Goal: Information Seeking & Learning: Find specific fact

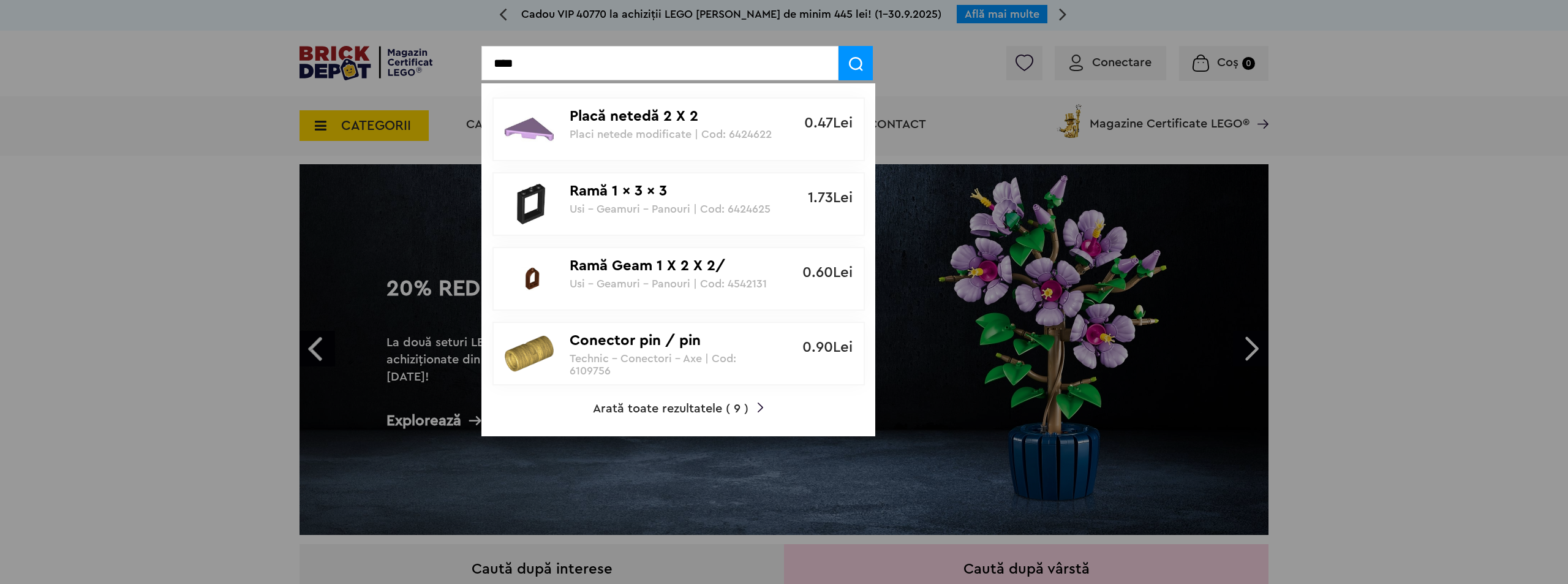
type input "****"
click at [675, 406] on span "Arată toate rezultatele ( 9 )" at bounding box center [670, 409] width 156 height 13
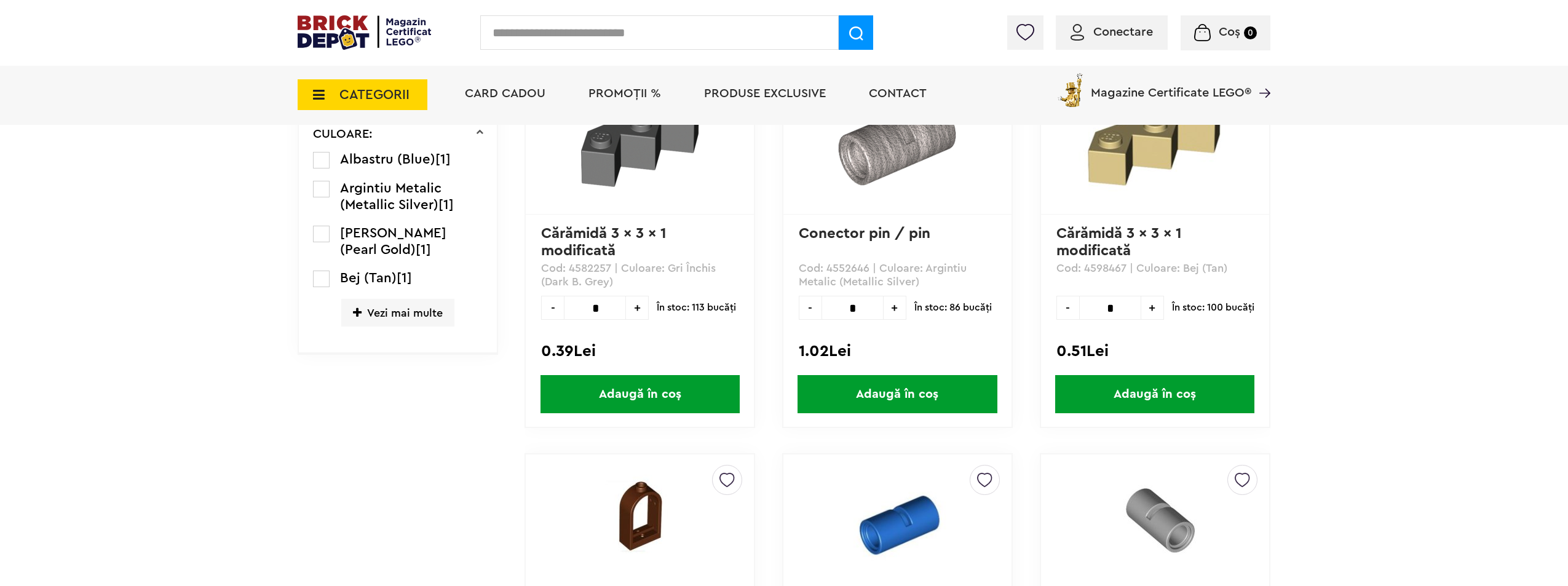
scroll to position [553, 0]
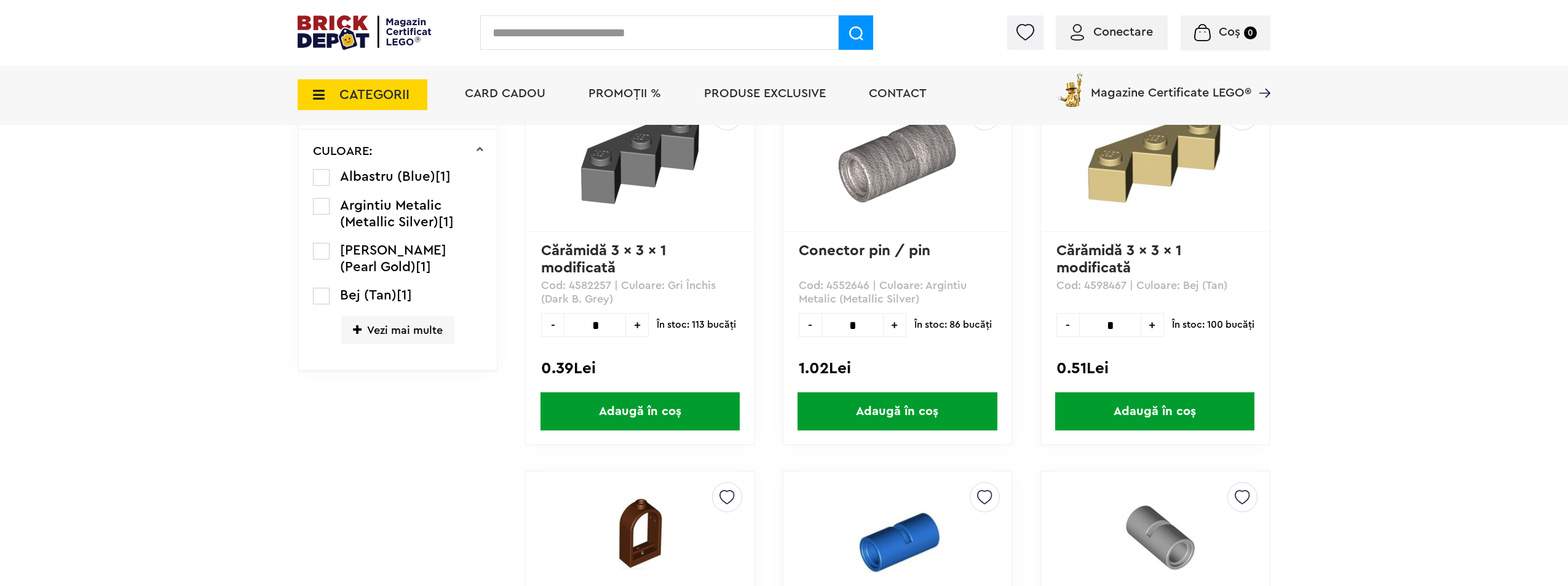
click at [627, 175] on img at bounding box center [640, 159] width 118 height 118
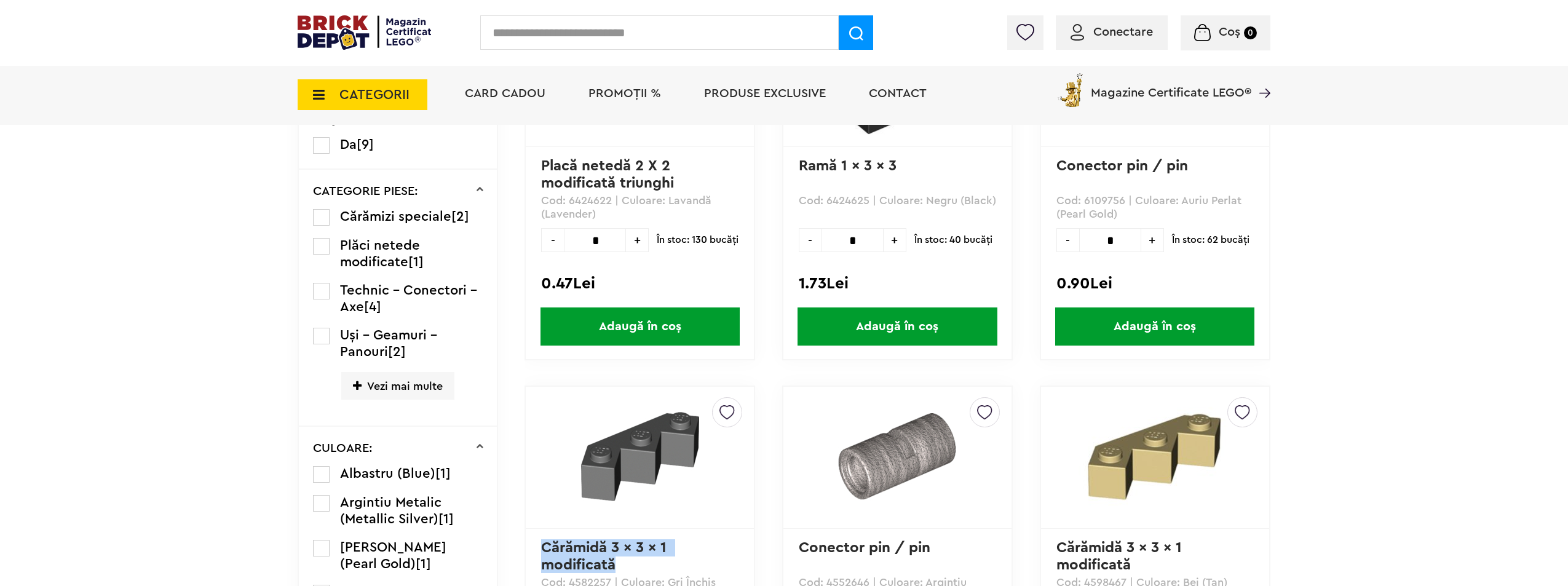
scroll to position [61, 0]
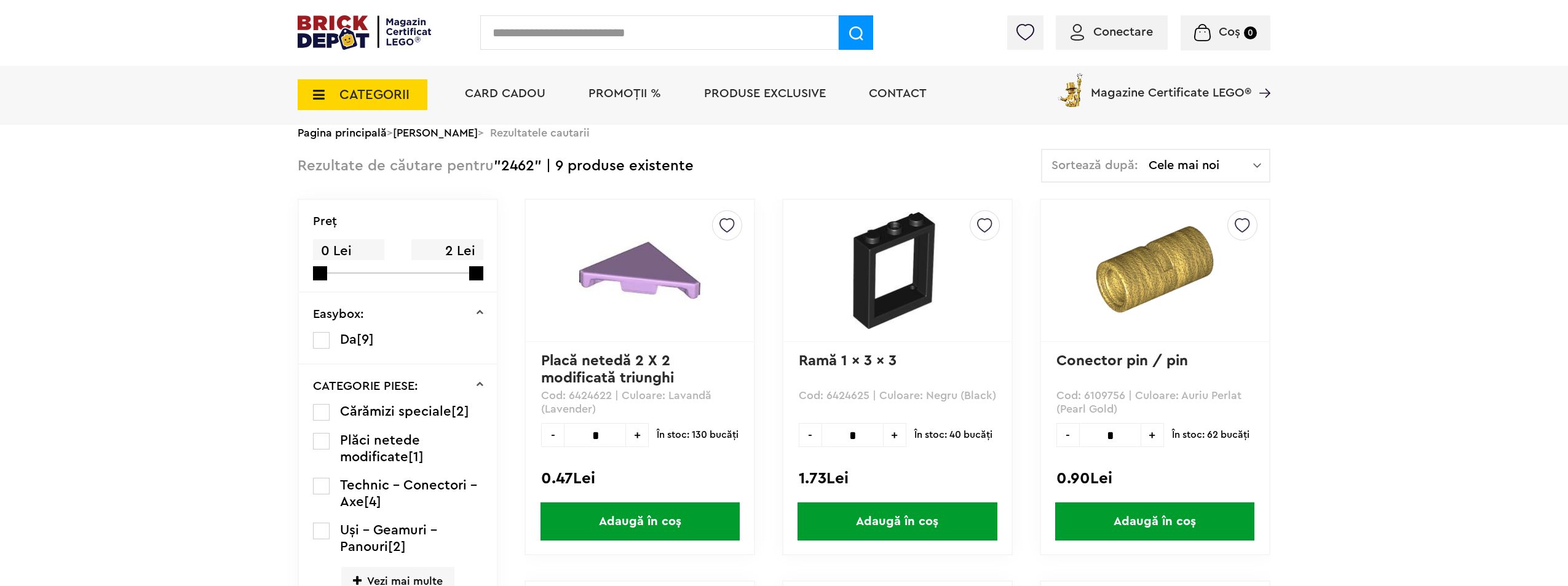
click at [666, 34] on input "text" at bounding box center [660, 33] width 358 height 35
paste input "**********"
type input "**********"
click at [861, 36] on img at bounding box center [856, 33] width 14 height 14
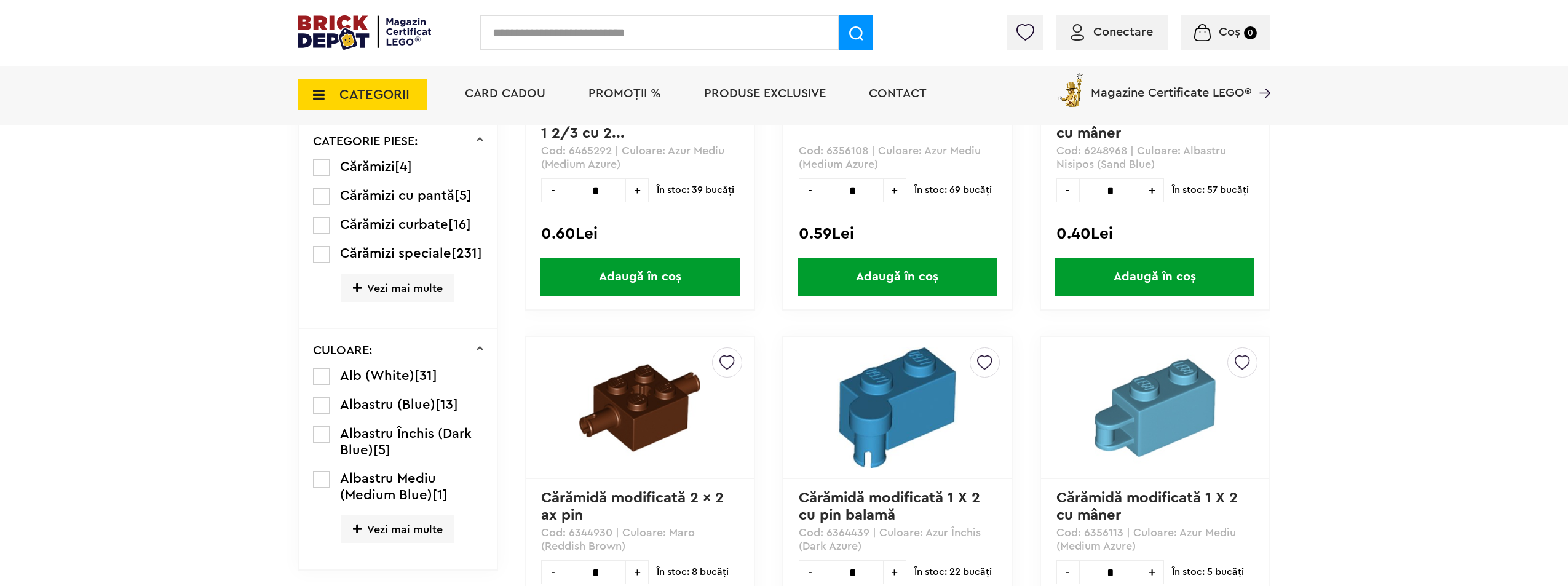
scroll to position [307, 0]
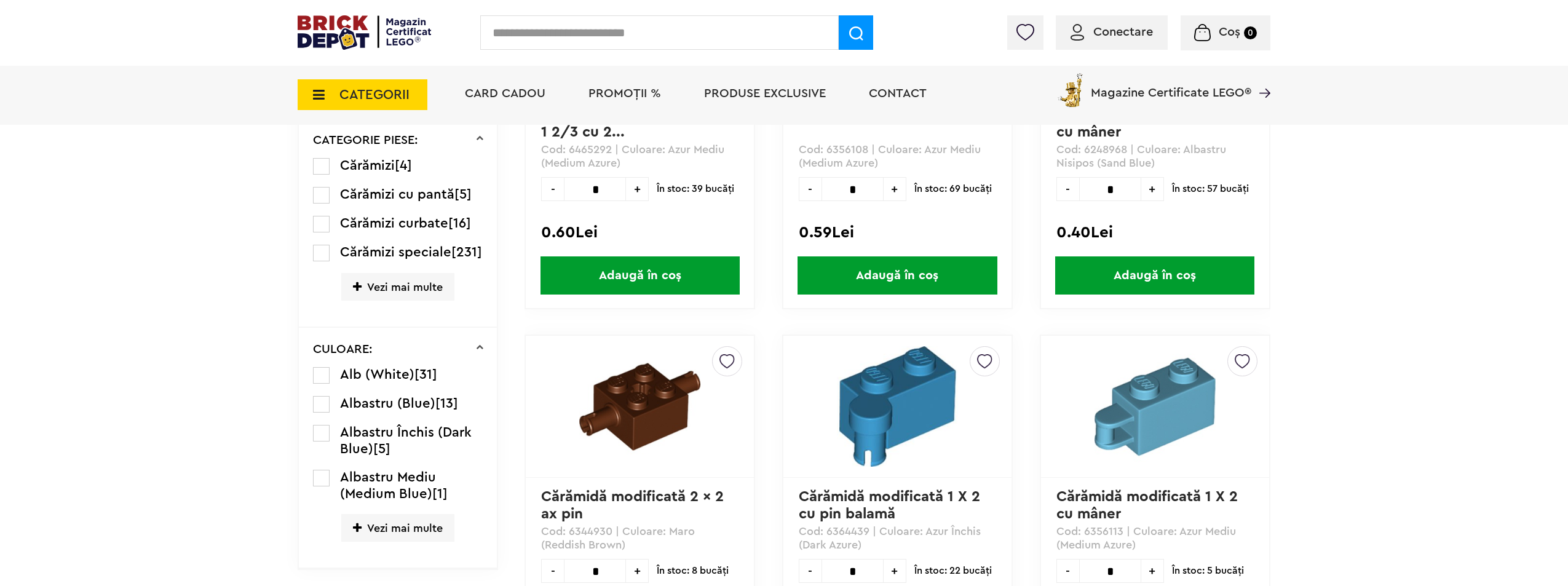
click at [391, 539] on span "Vezi mai multe" at bounding box center [398, 528] width 113 height 27
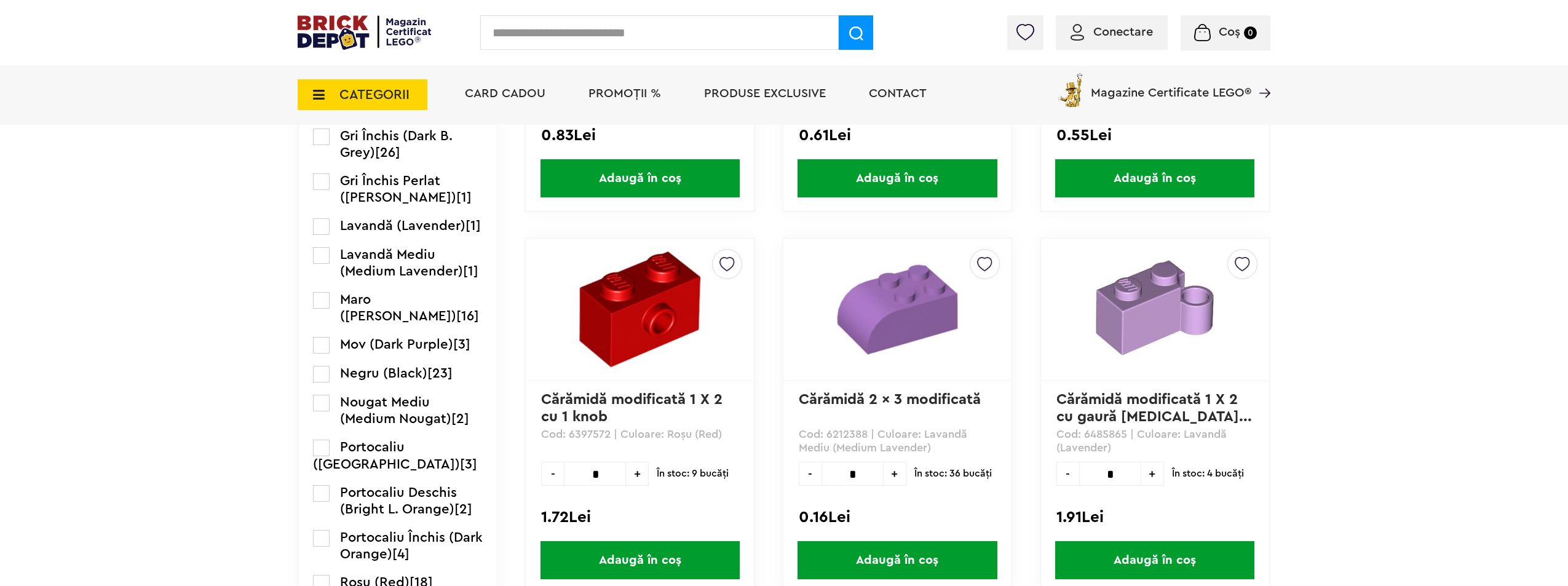
scroll to position [1230, 0]
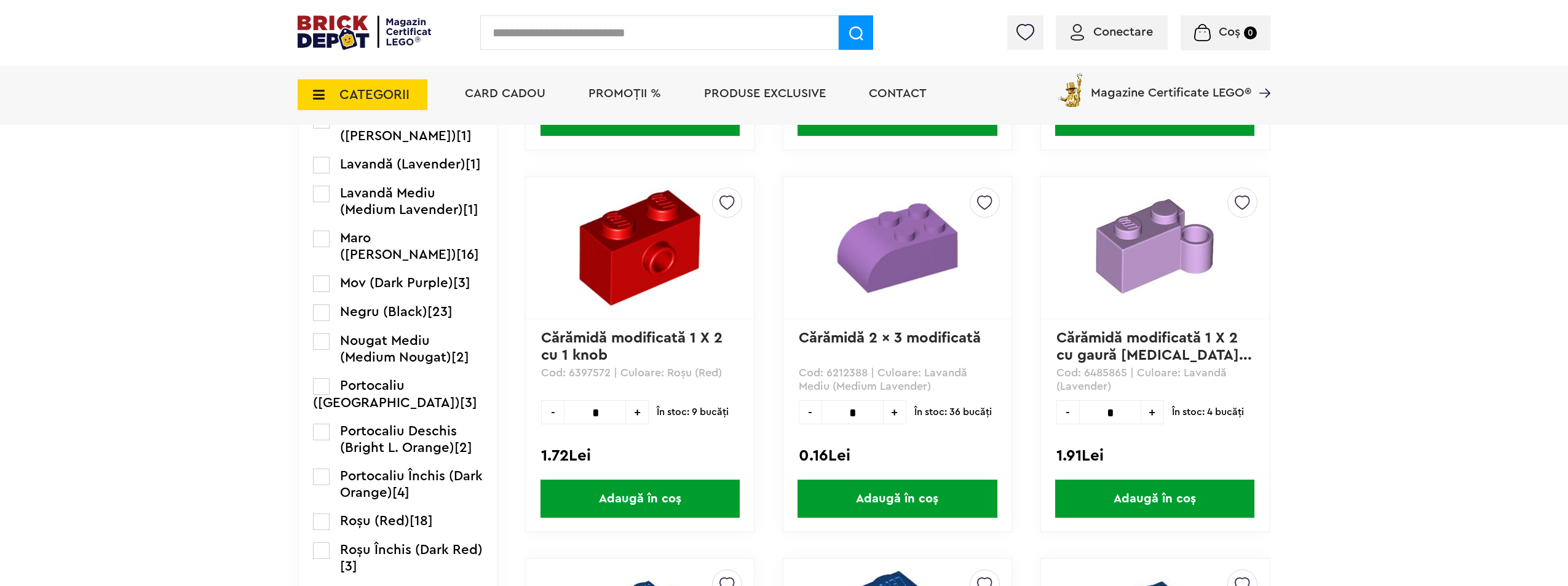
click at [318, 321] on label at bounding box center [321, 312] width 16 height 16
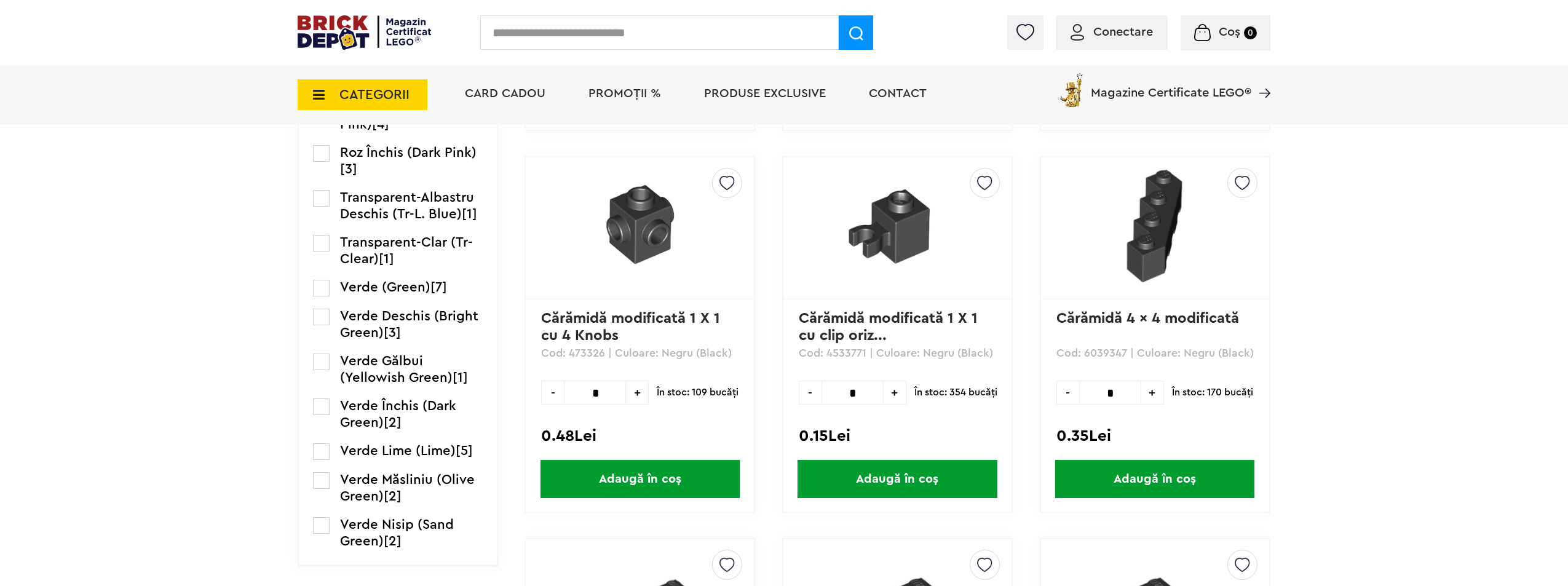
scroll to position [1537, 0]
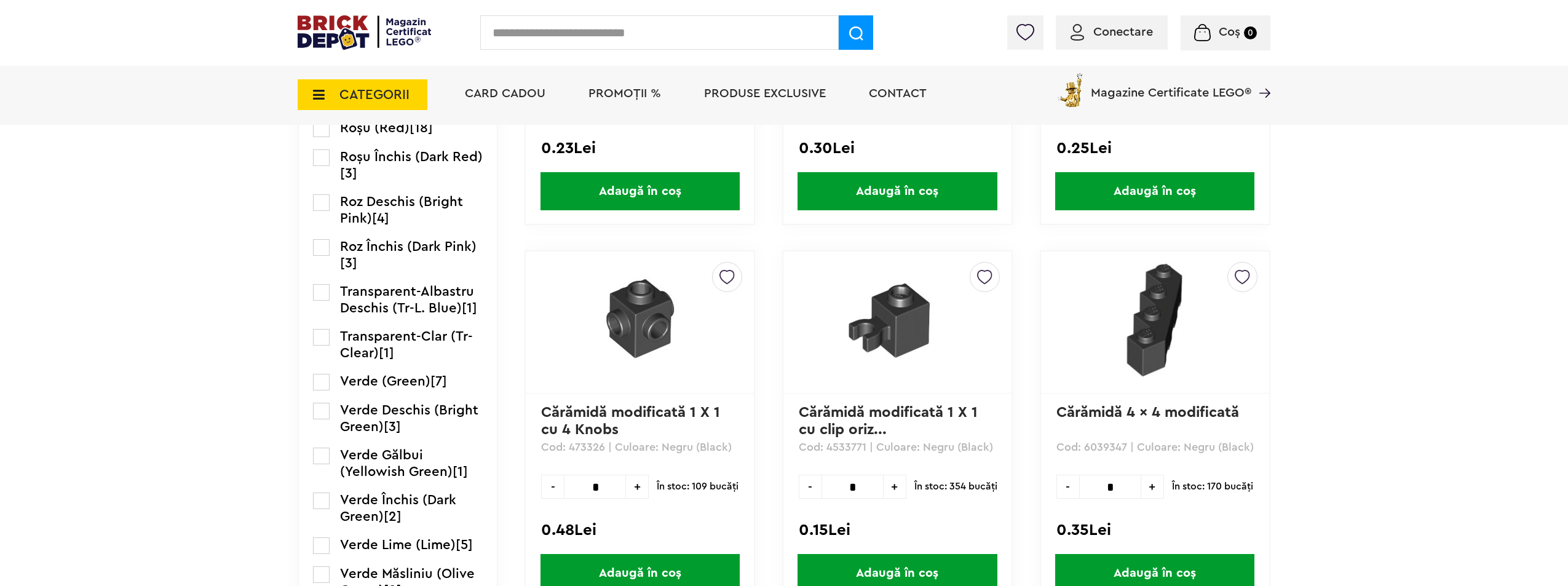
click at [1176, 336] on img at bounding box center [1155, 319] width 172 height 115
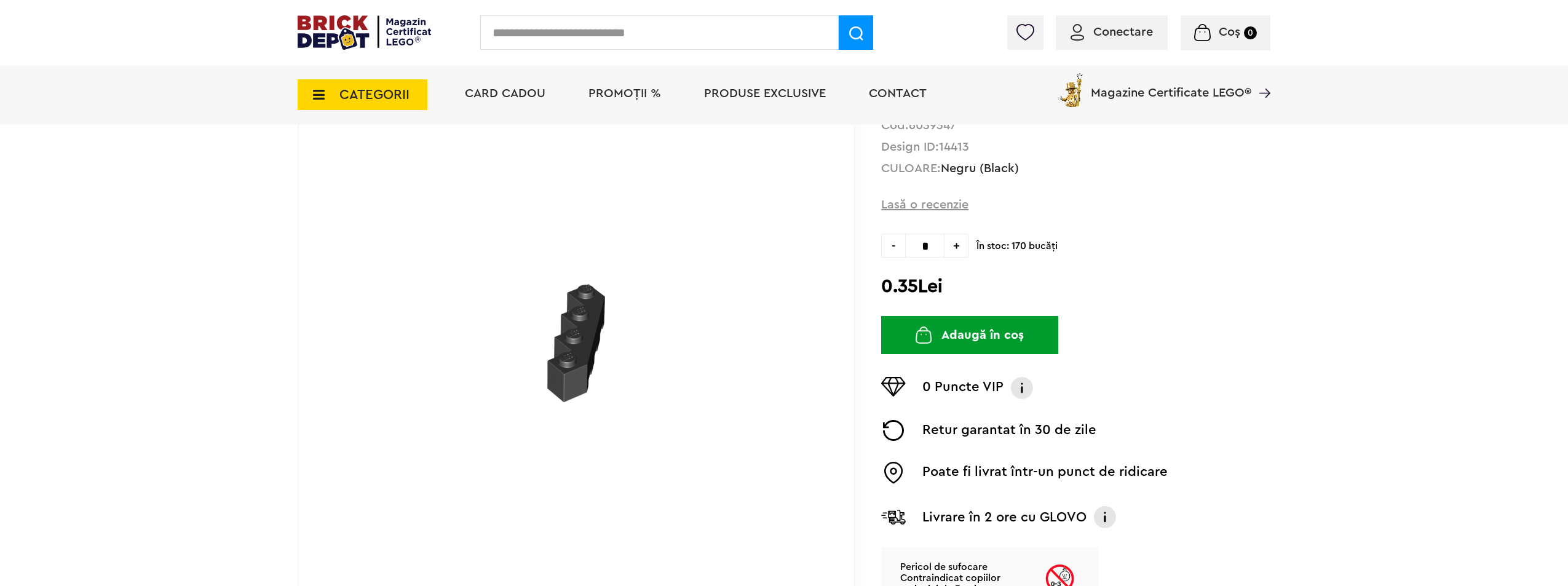
scroll to position [123, 0]
